Goal: Find specific page/section: Find specific page/section

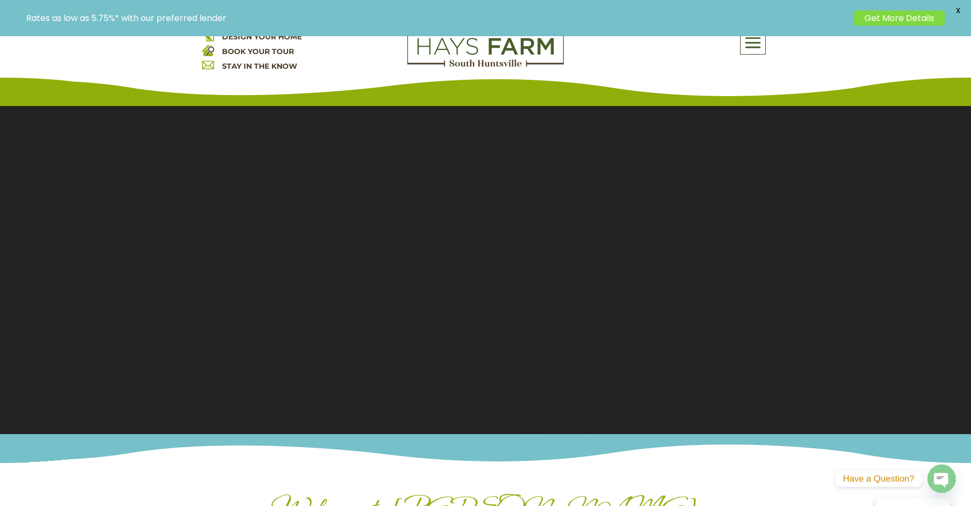
click at [763, 38] on span at bounding box center [753, 42] width 25 height 24
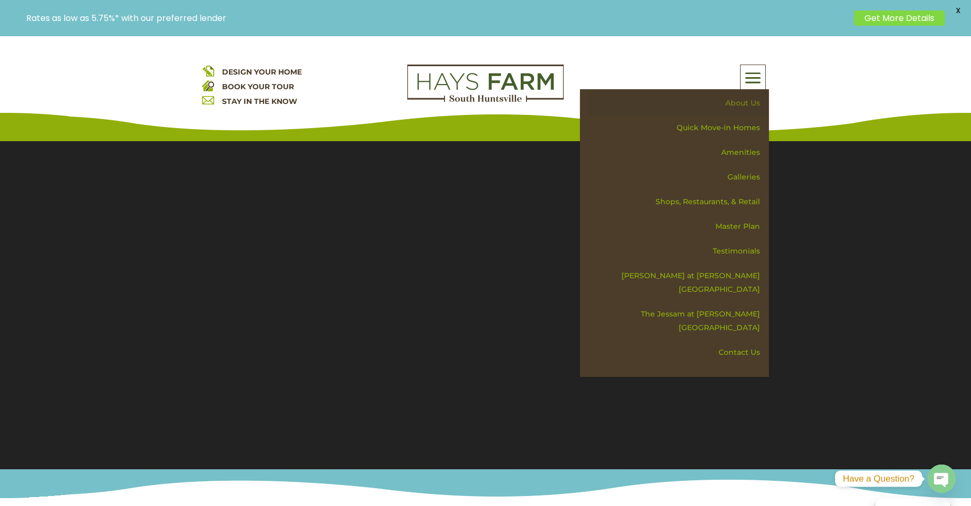
click at [755, 102] on link "About Us" at bounding box center [679, 103] width 182 height 25
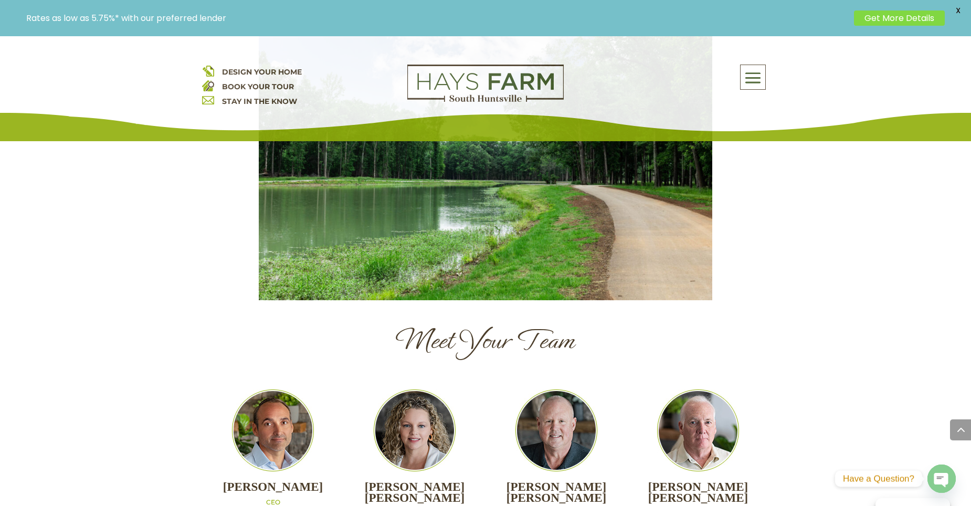
scroll to position [893, 0]
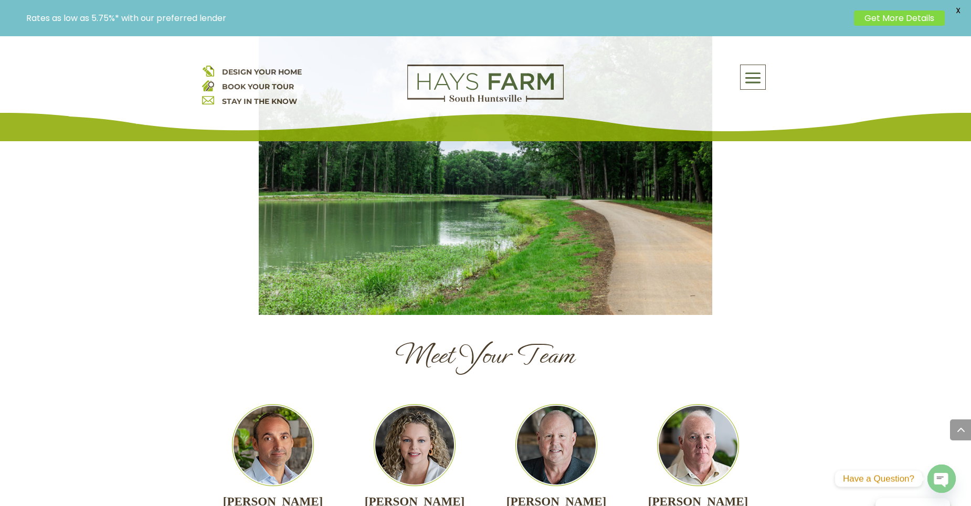
click at [751, 74] on span at bounding box center [753, 78] width 25 height 24
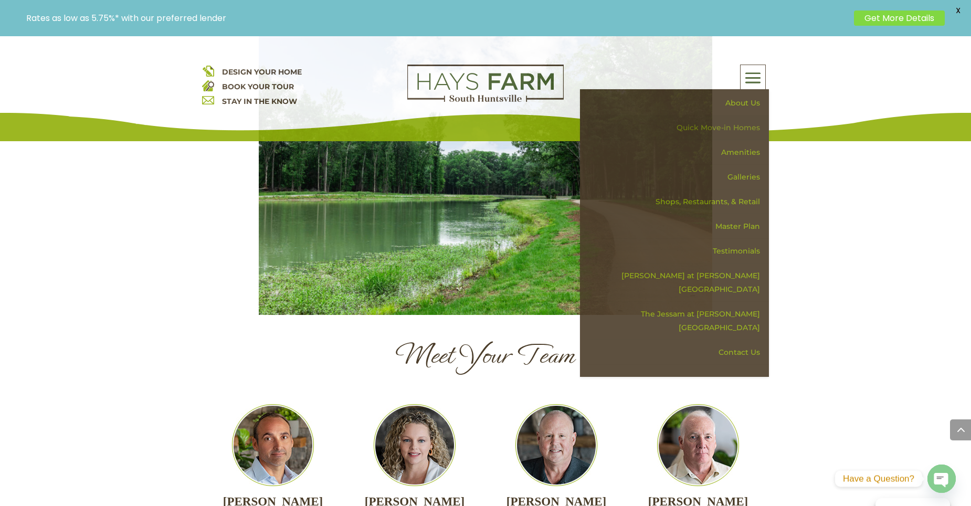
click at [736, 129] on link "Quick Move-in Homes" at bounding box center [679, 128] width 182 height 25
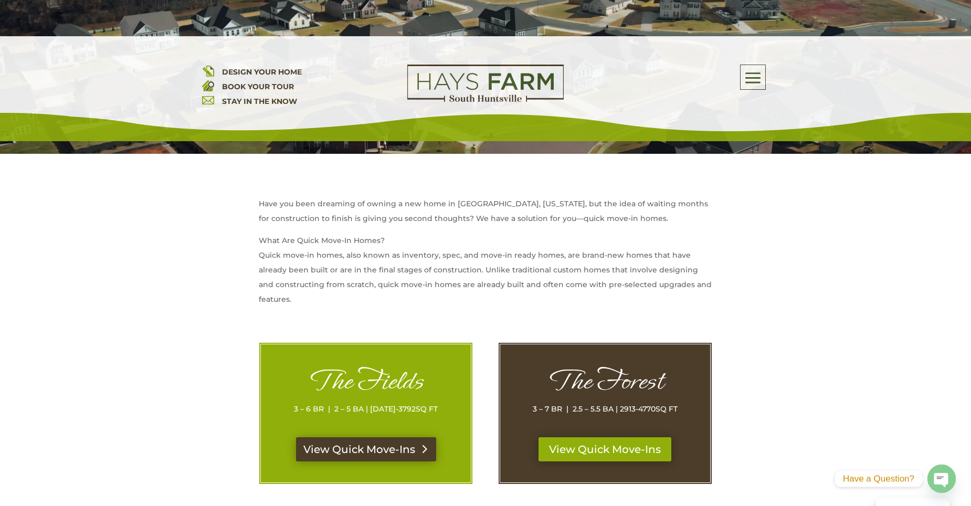
scroll to position [420, 0]
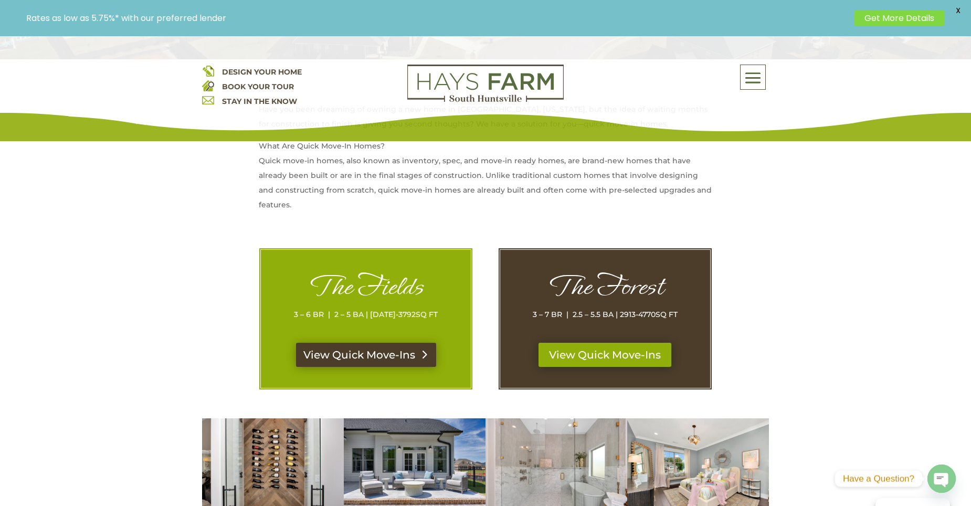
click at [399, 351] on link "View Quick Move-Ins" at bounding box center [366, 355] width 140 height 24
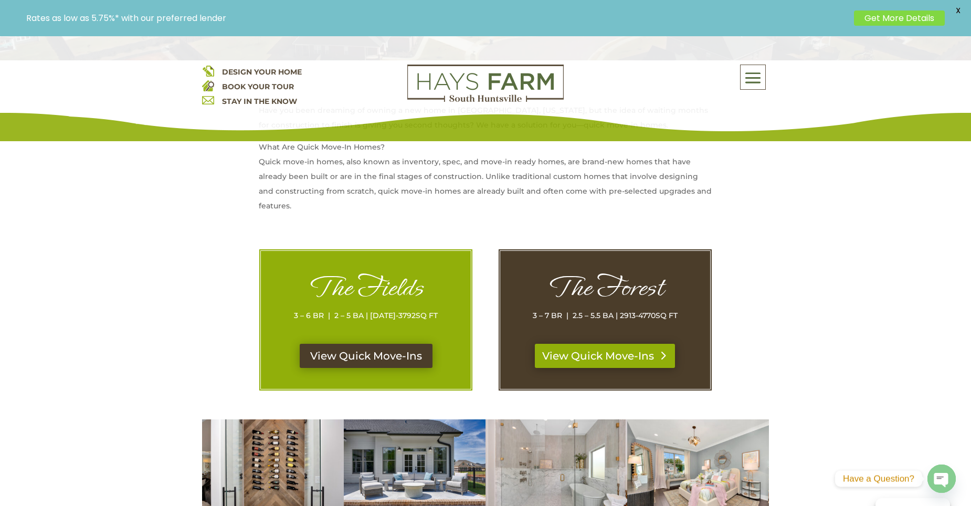
click at [613, 349] on link "View Quick Move-Ins" at bounding box center [605, 356] width 140 height 24
